Goal: Find specific page/section: Find specific page/section

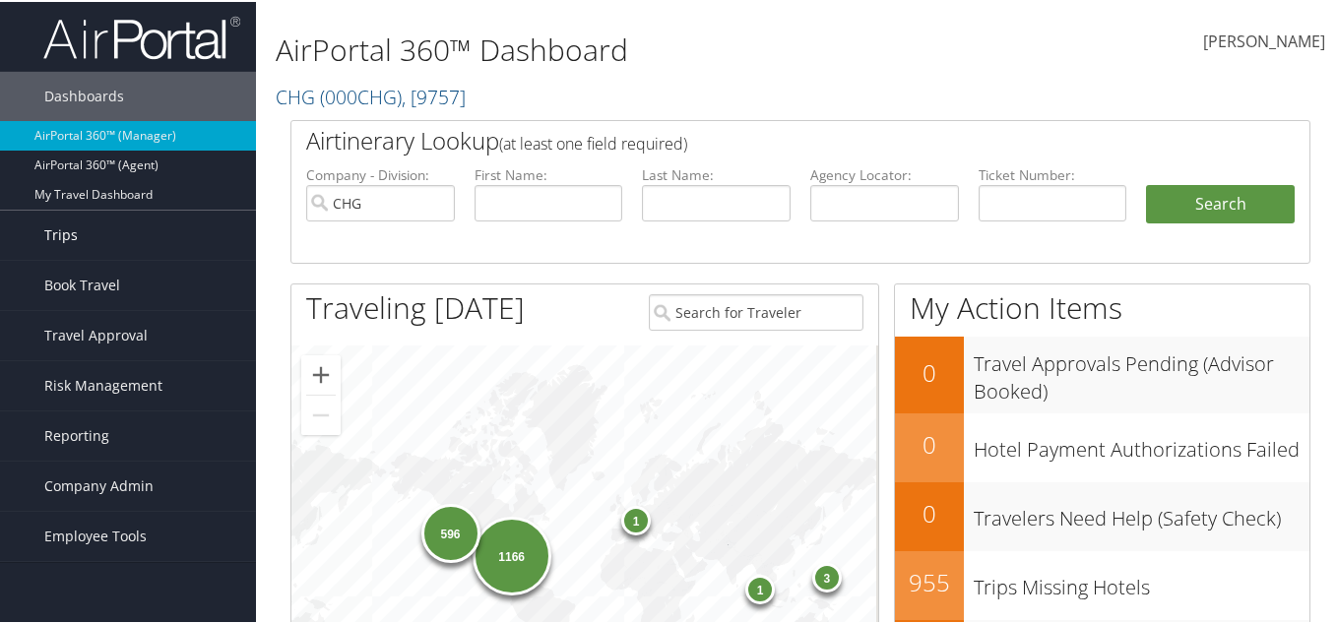
click at [96, 241] on link "Trips" at bounding box center [128, 233] width 256 height 49
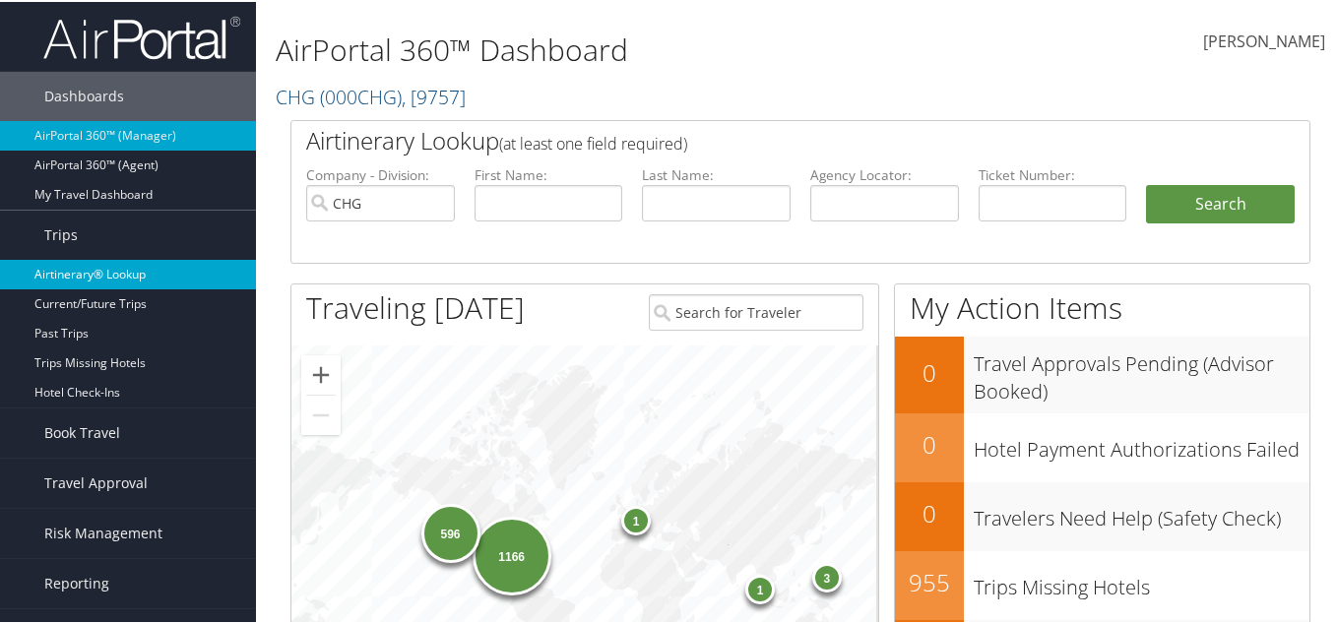
click at [127, 260] on link "Airtinerary® Lookup" at bounding box center [128, 273] width 256 height 30
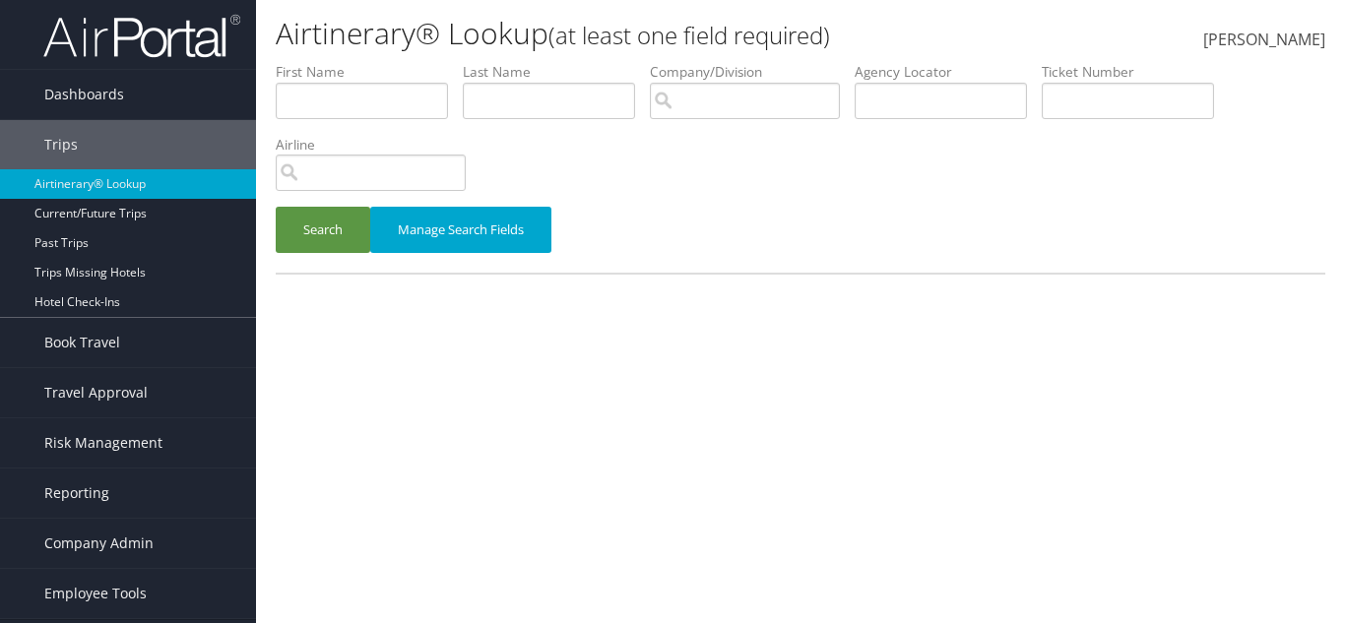
click at [986, 74] on label "Agency Locator" at bounding box center [948, 72] width 187 height 20
click at [990, 91] on input "text" at bounding box center [941, 101] width 172 height 36
paste input "FNZATU"
type input "FNZATU"
click at [317, 236] on button "Search" at bounding box center [323, 230] width 95 height 46
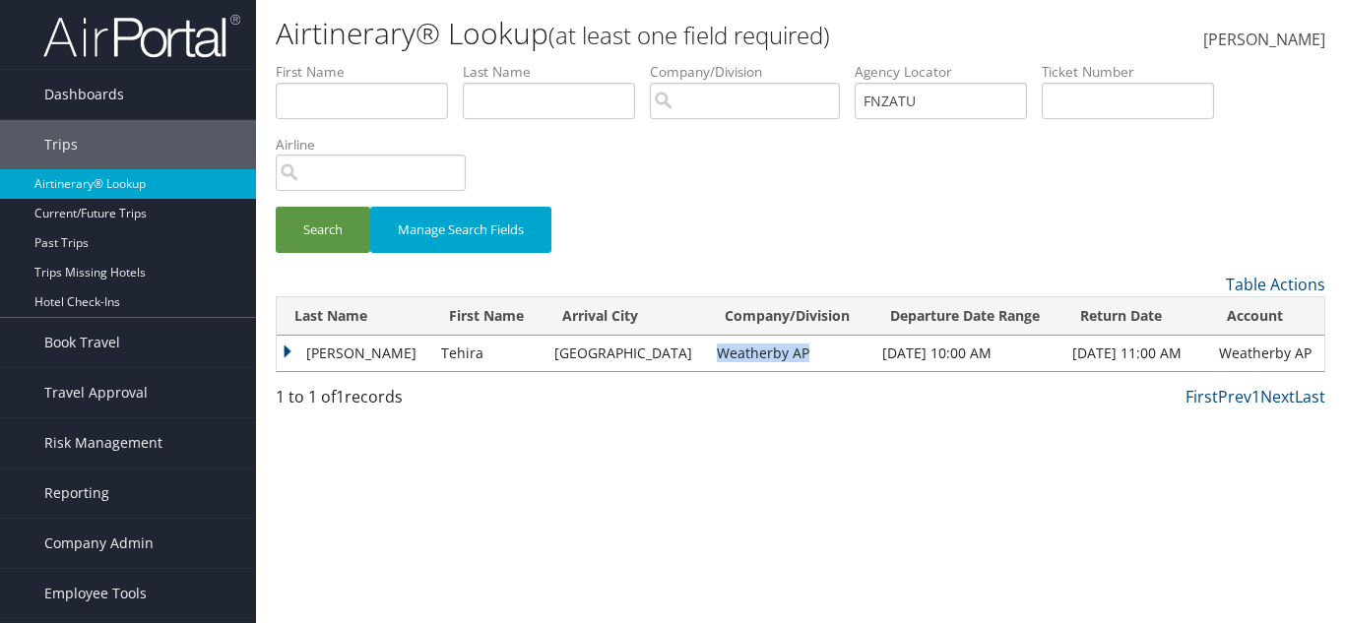
drag, startPoint x: 648, startPoint y: 347, endPoint x: 745, endPoint y: 349, distance: 97.5
click at [745, 349] on td "Weatherby AP" at bounding box center [789, 353] width 165 height 35
copy td "Weatherby AP"
click at [99, 543] on span "Company Admin" at bounding box center [98, 543] width 109 height 49
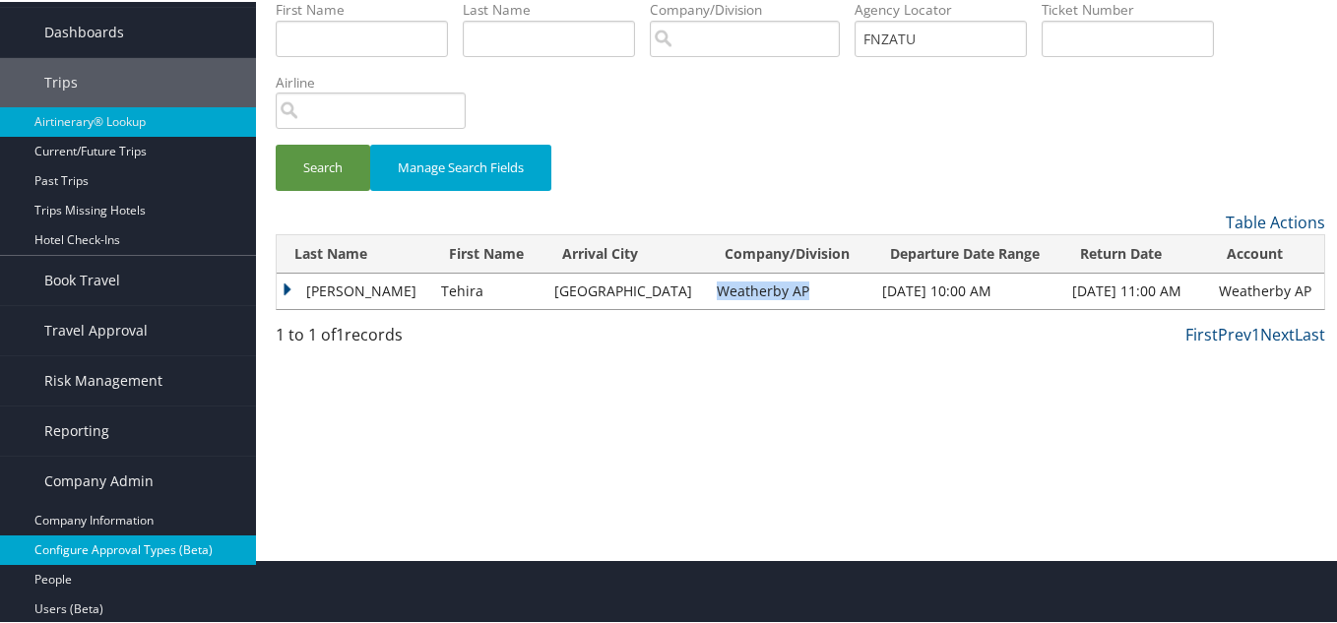
scroll to position [98, 0]
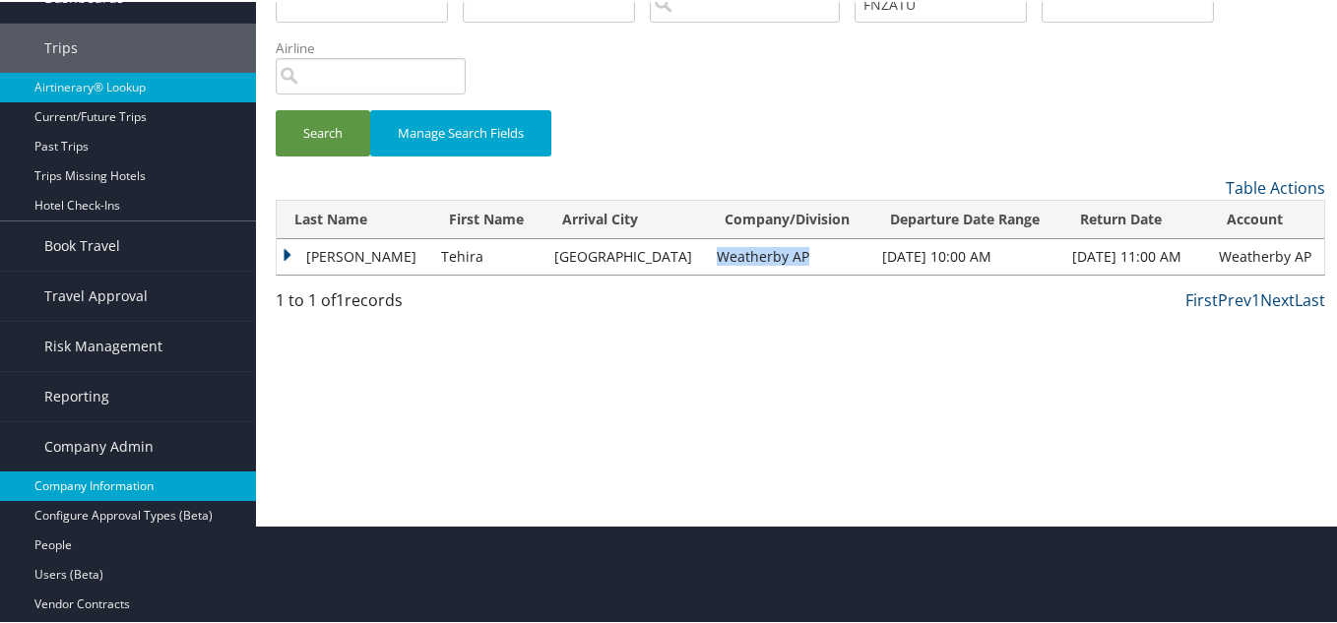
click at [130, 479] on link "Company Information" at bounding box center [128, 485] width 256 height 30
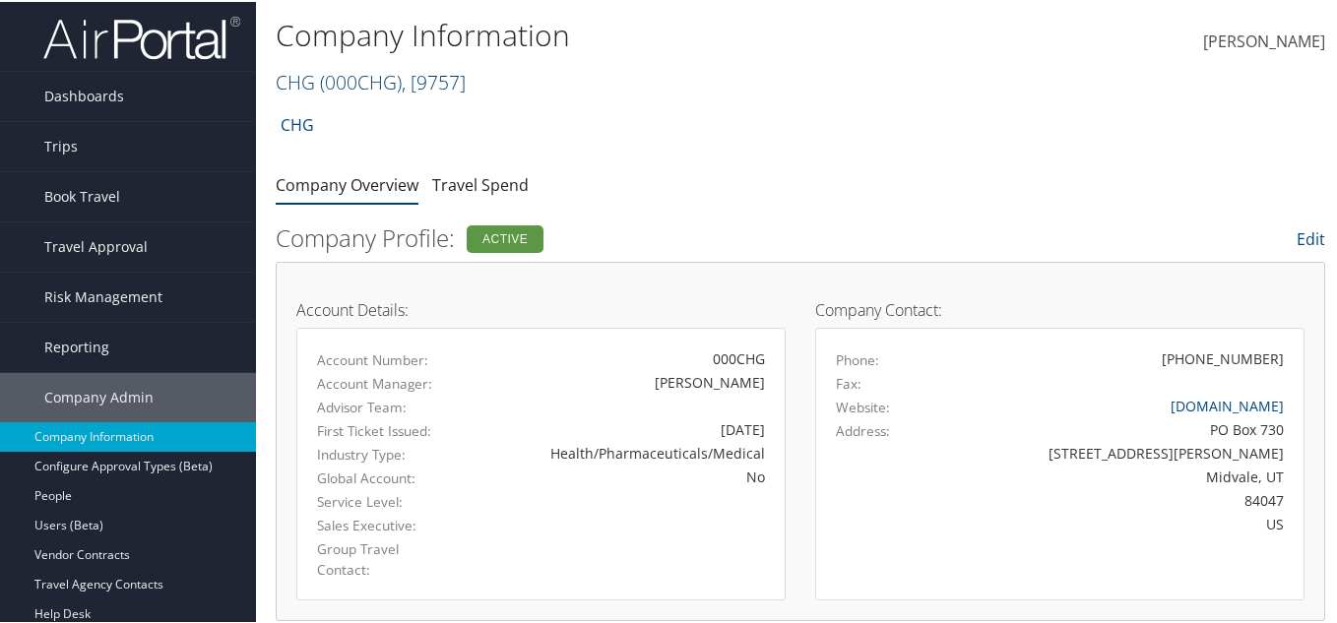
click at [359, 82] on span "( 000CHG )" at bounding box center [361, 80] width 82 height 27
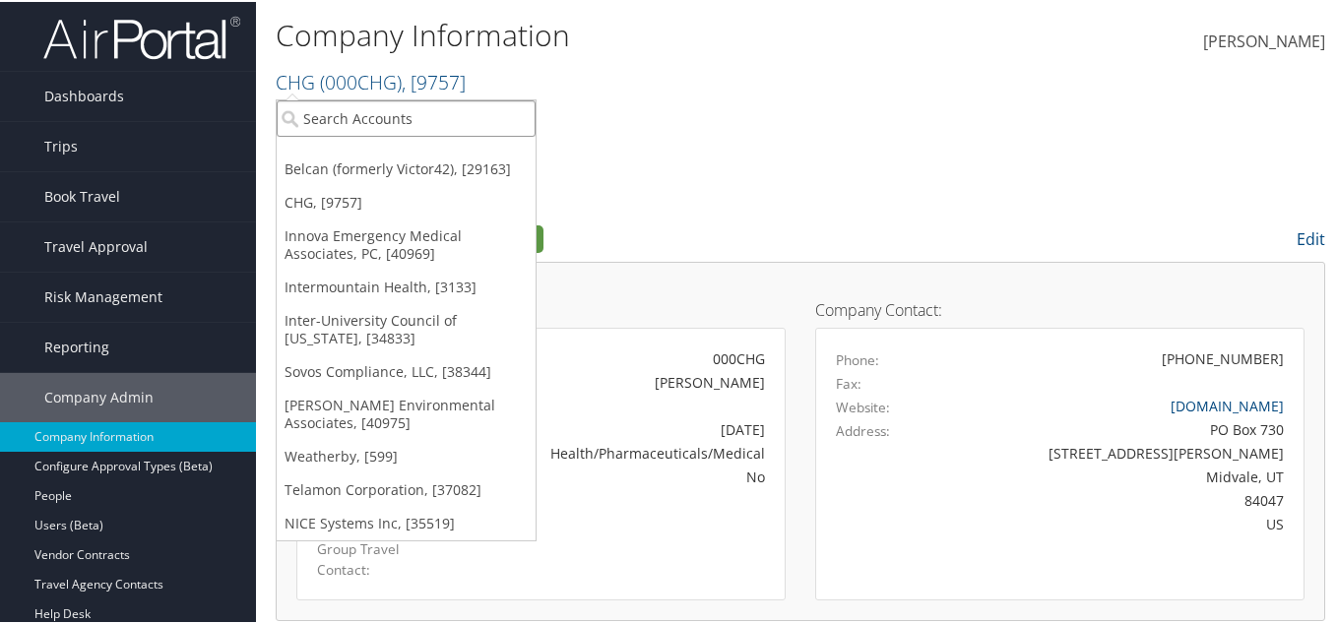
click at [347, 103] on input "search" at bounding box center [406, 116] width 259 height 36
paste input "Weatherby AP"
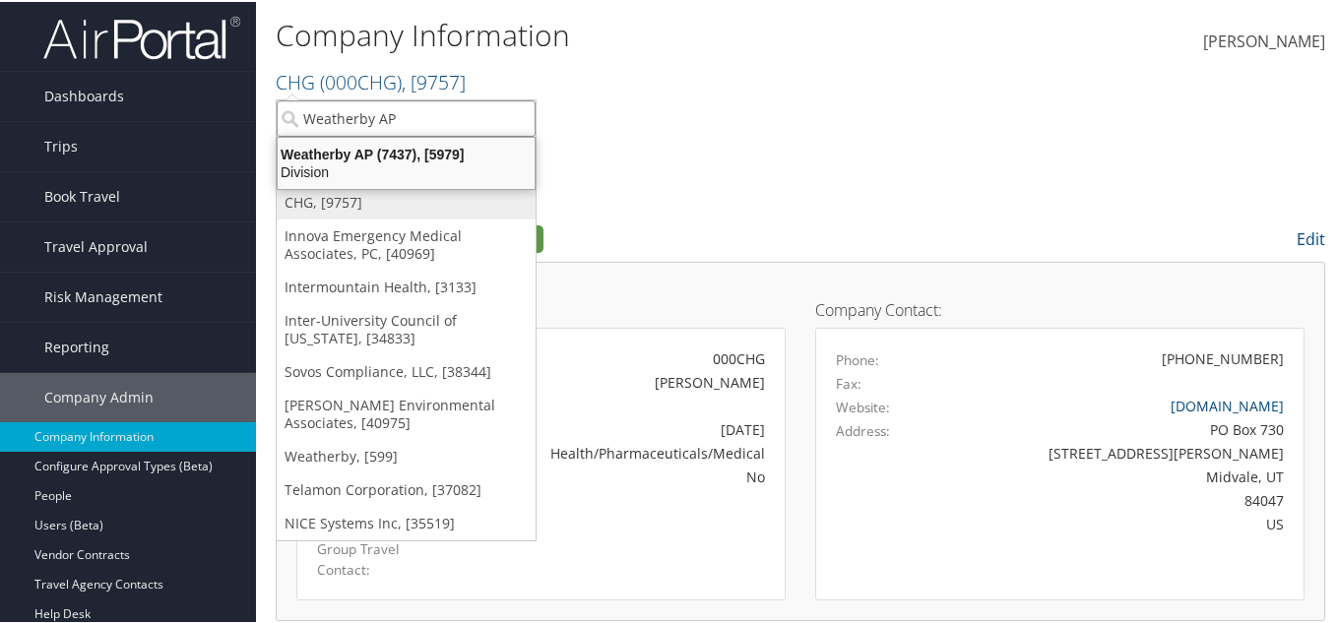
type input "Weatherby AP"
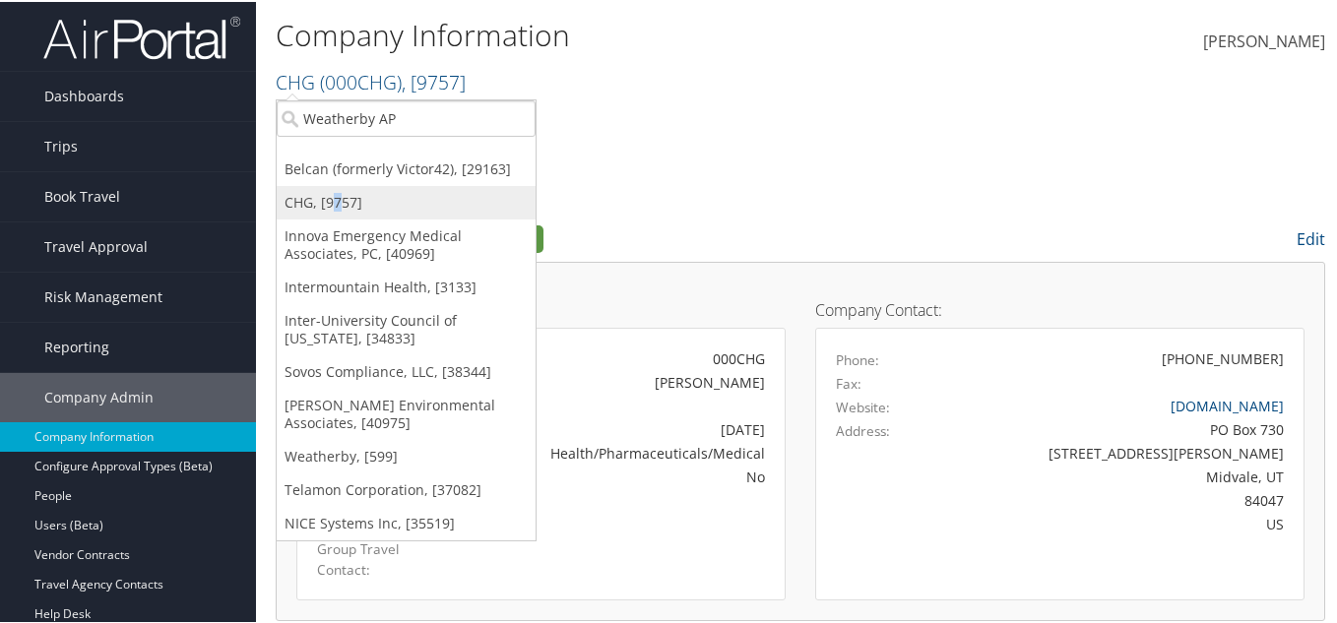
click at [337, 215] on link "CHG, [9757]" at bounding box center [406, 200] width 259 height 33
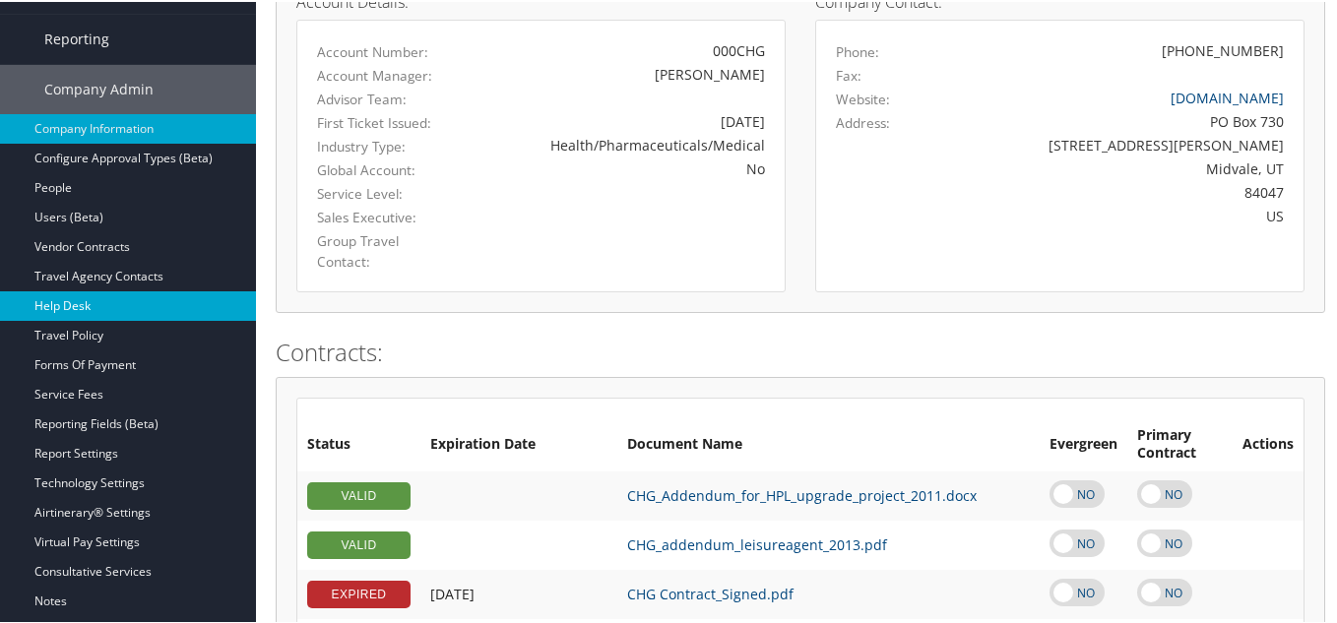
scroll to position [295, 0]
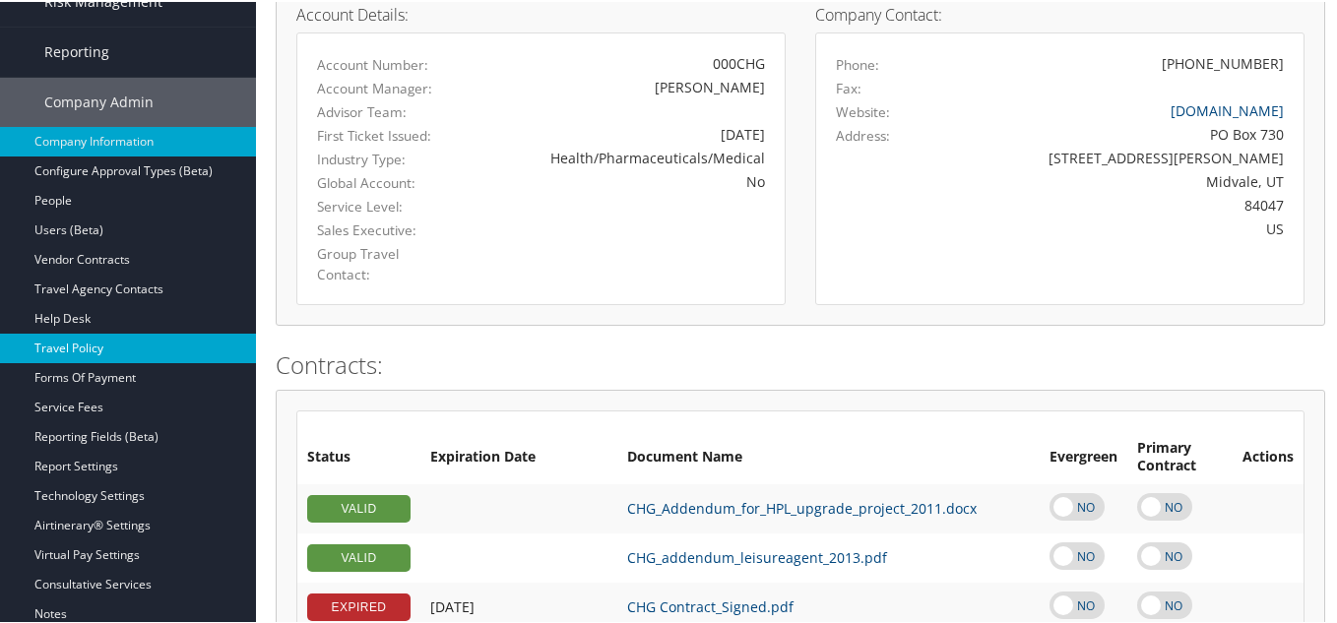
click at [108, 339] on link "Travel Policy" at bounding box center [128, 347] width 256 height 30
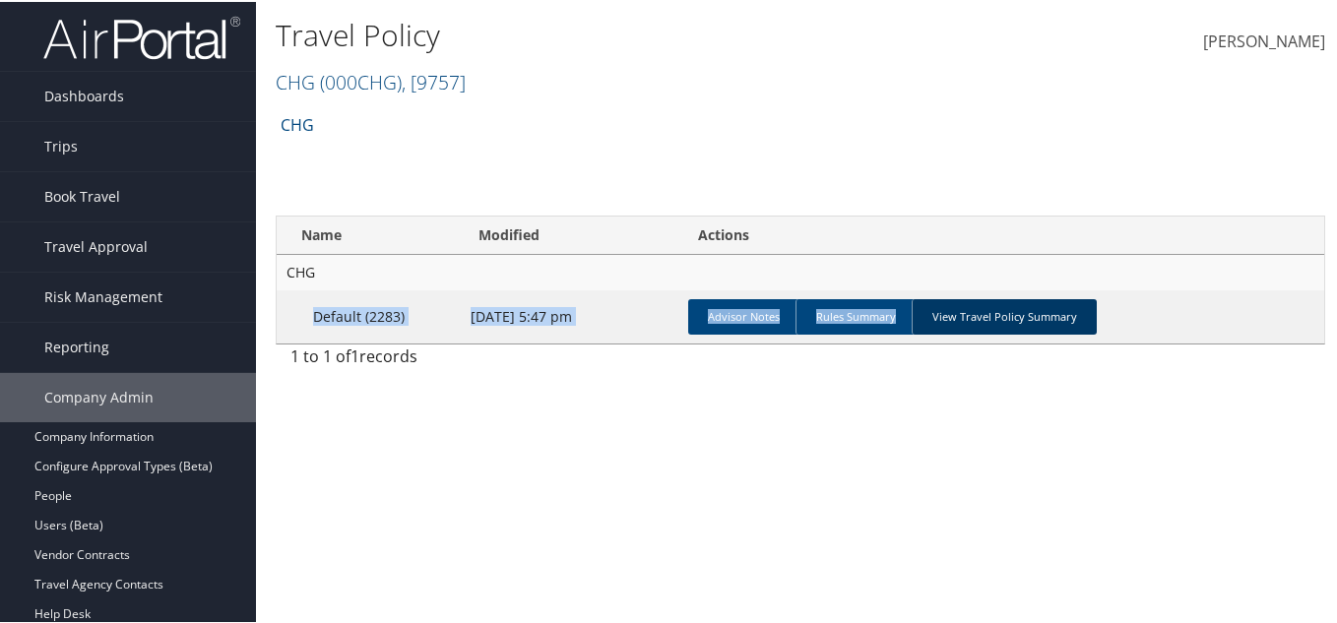
drag, startPoint x: 1071, startPoint y: 276, endPoint x: 969, endPoint y: 311, distance: 108.4
click at [1021, 298] on tbody "CHG Default (2283) [DATE] 5:47 pm Advisor Notes Rules Summary View Travel Polic…" at bounding box center [801, 297] width 1048 height 89
drag, startPoint x: 968, startPoint y: 312, endPoint x: 924, endPoint y: 336, distance: 50.2
click at [965, 314] on link "View Travel Policy Summary" at bounding box center [1004, 314] width 185 height 35
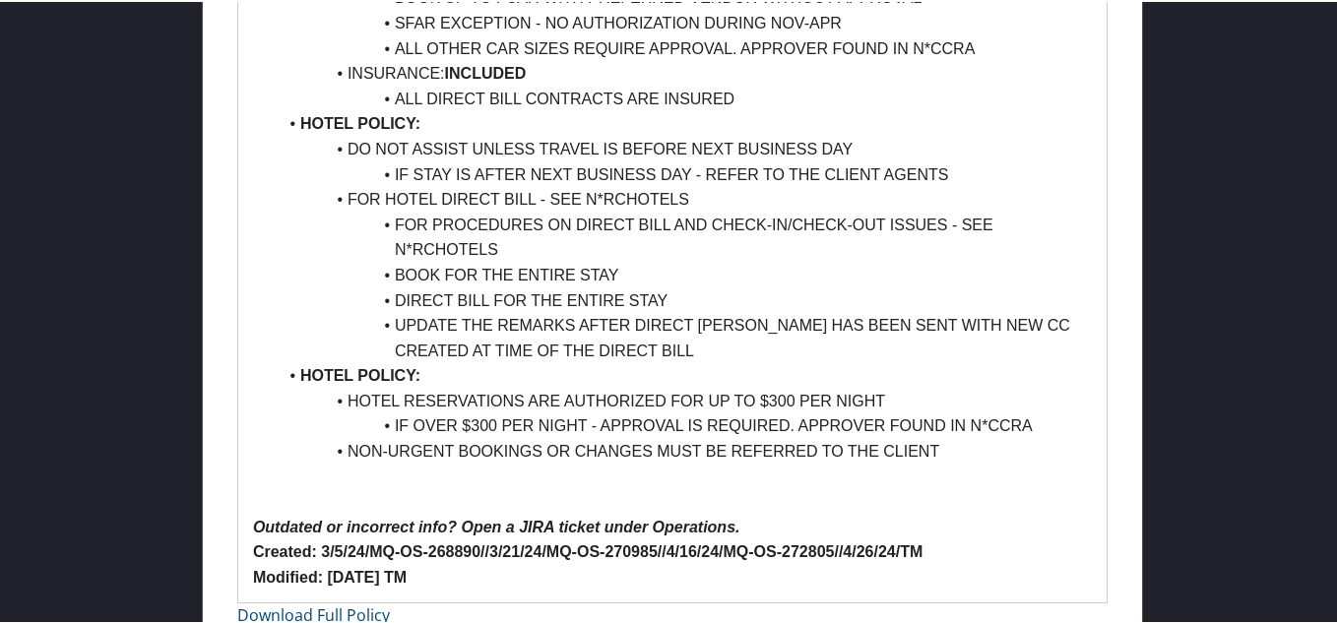
scroll to position [1837, 0]
